Goal: Information Seeking & Learning: Learn about a topic

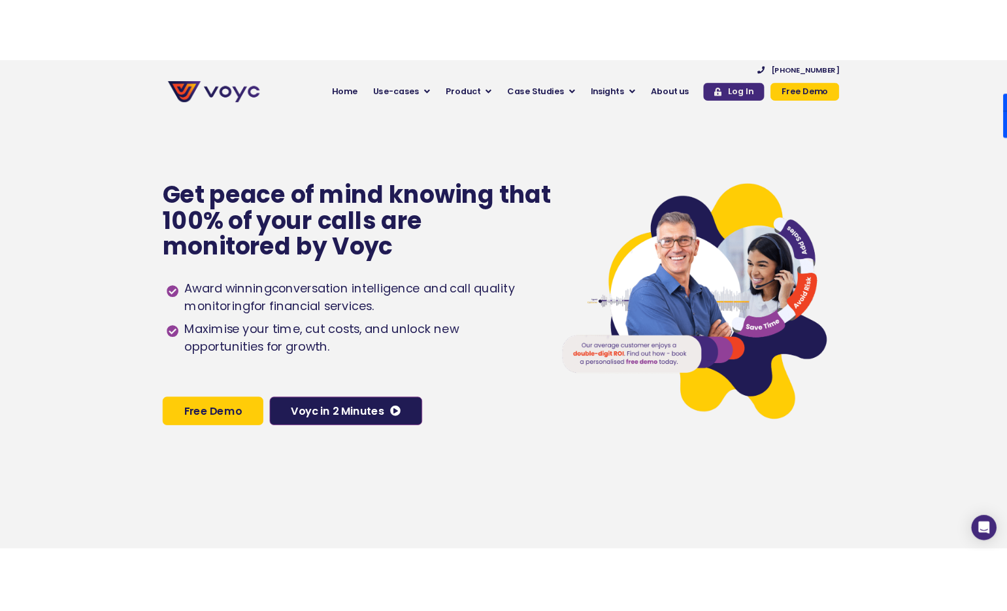
scroll to position [9, 0]
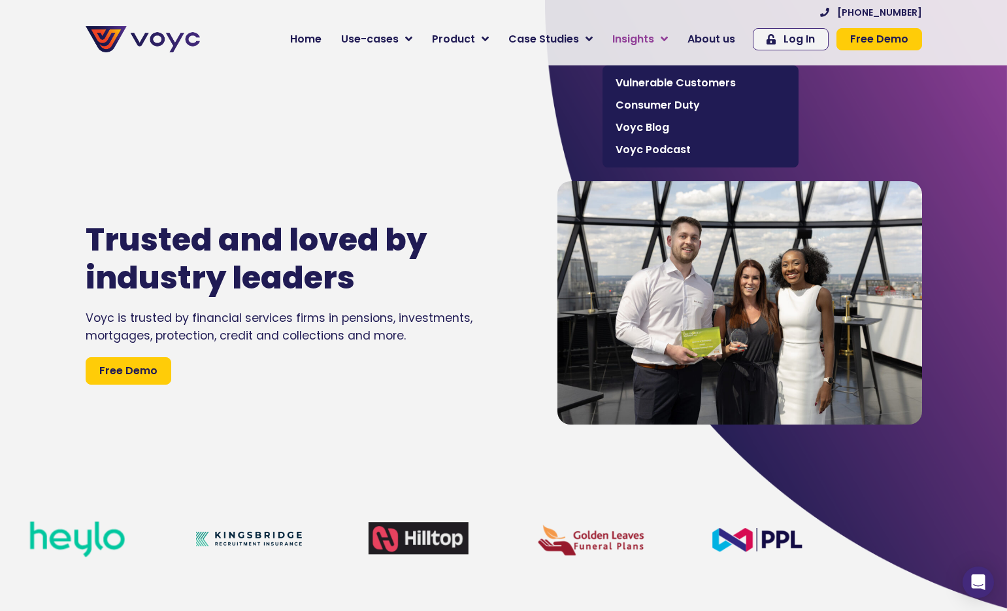
click at [644, 33] on span "Insights" at bounding box center [634, 39] width 42 height 16
click at [665, 92] on link "Vulnerable Customers" at bounding box center [700, 83] width 183 height 22
